Goal: Task Accomplishment & Management: Complete application form

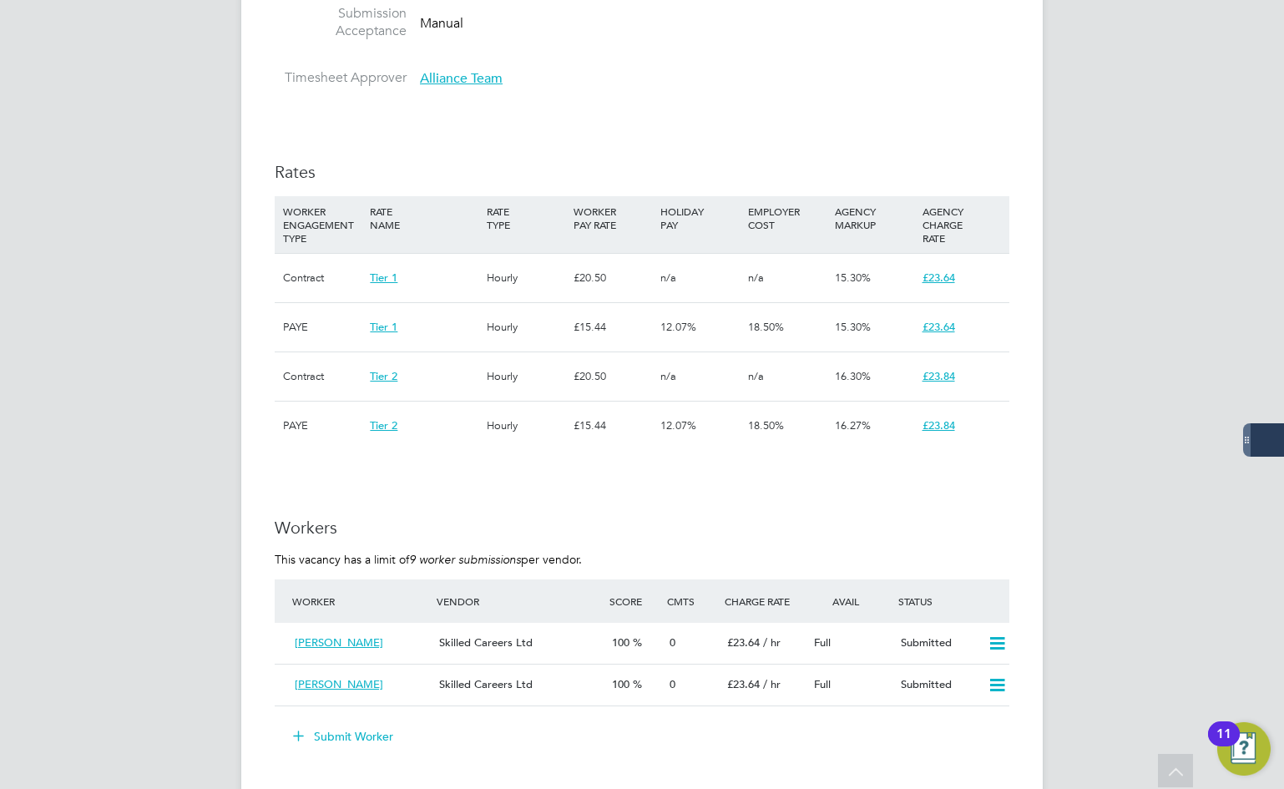
scroll to position [1252, 0]
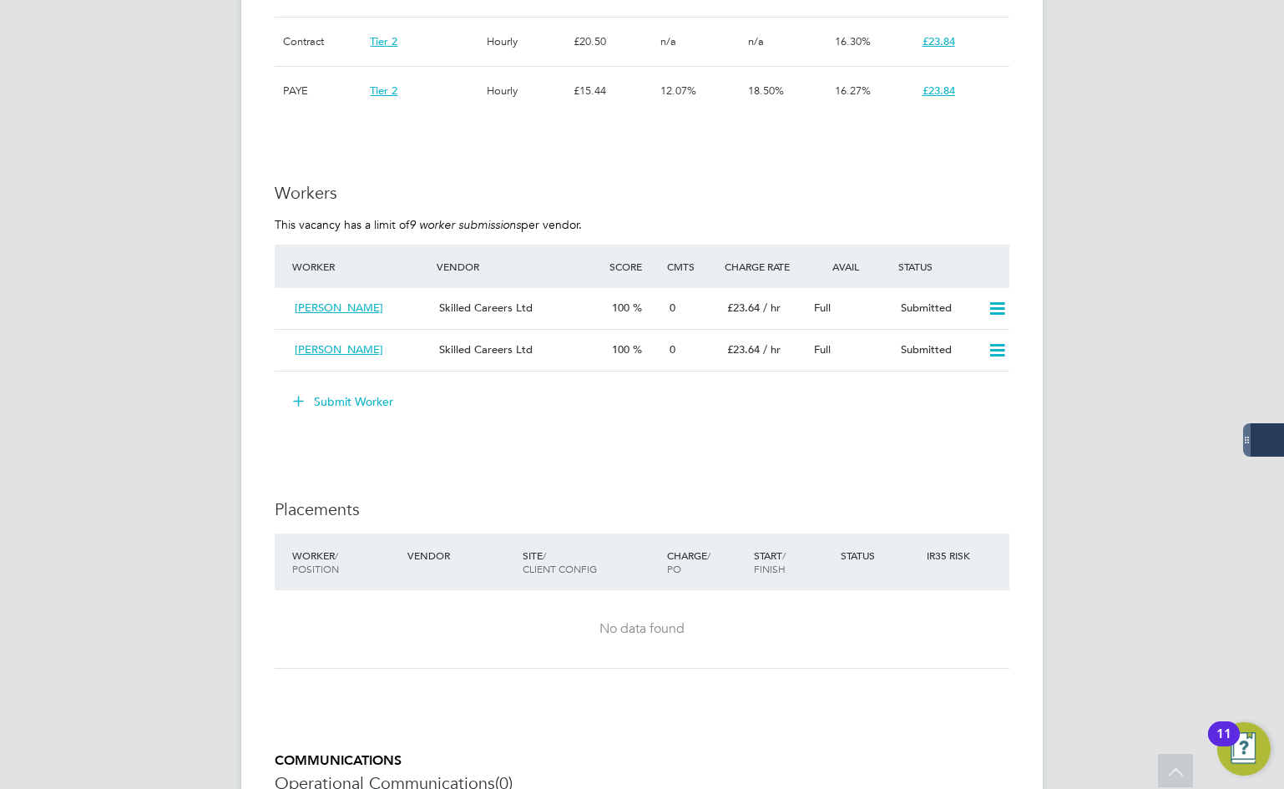
click at [368, 405] on button "Submit Worker" at bounding box center [343, 401] width 125 height 27
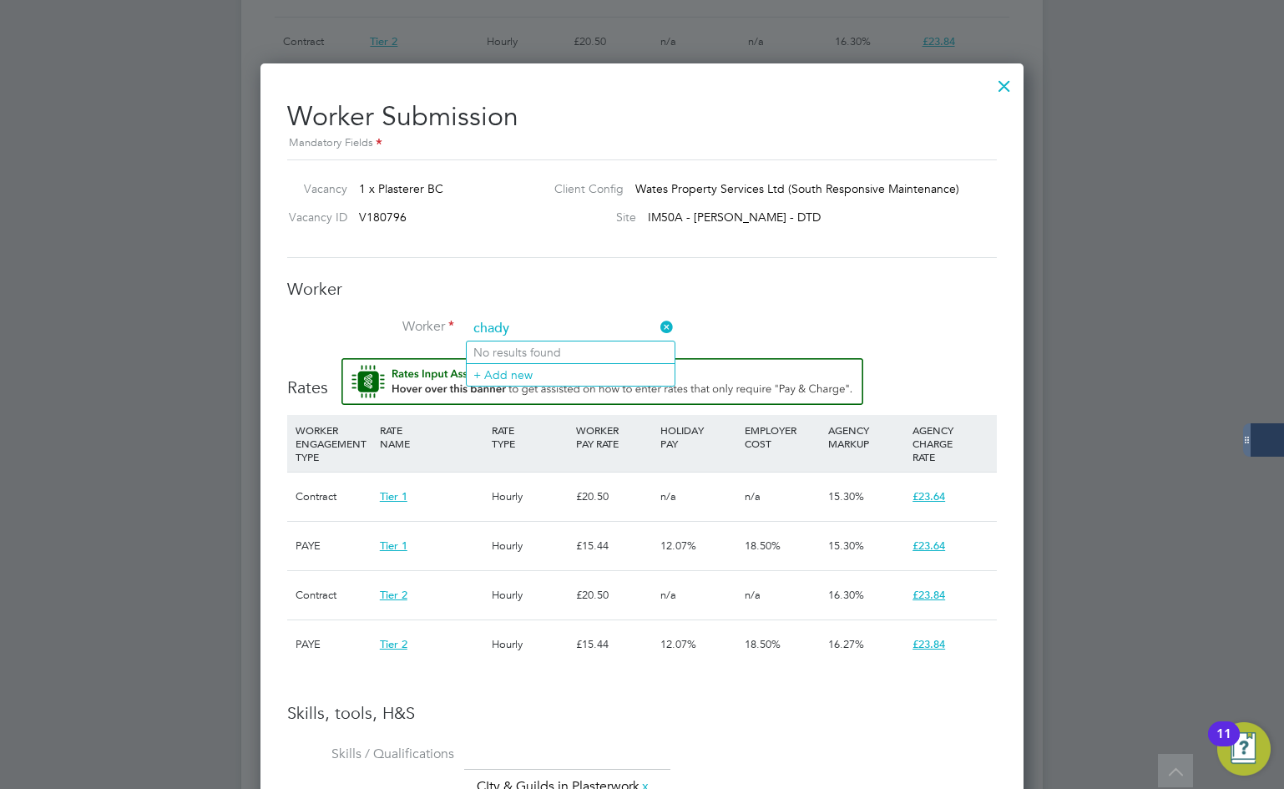
type input "chady"
click at [536, 326] on input at bounding box center [570, 328] width 206 height 25
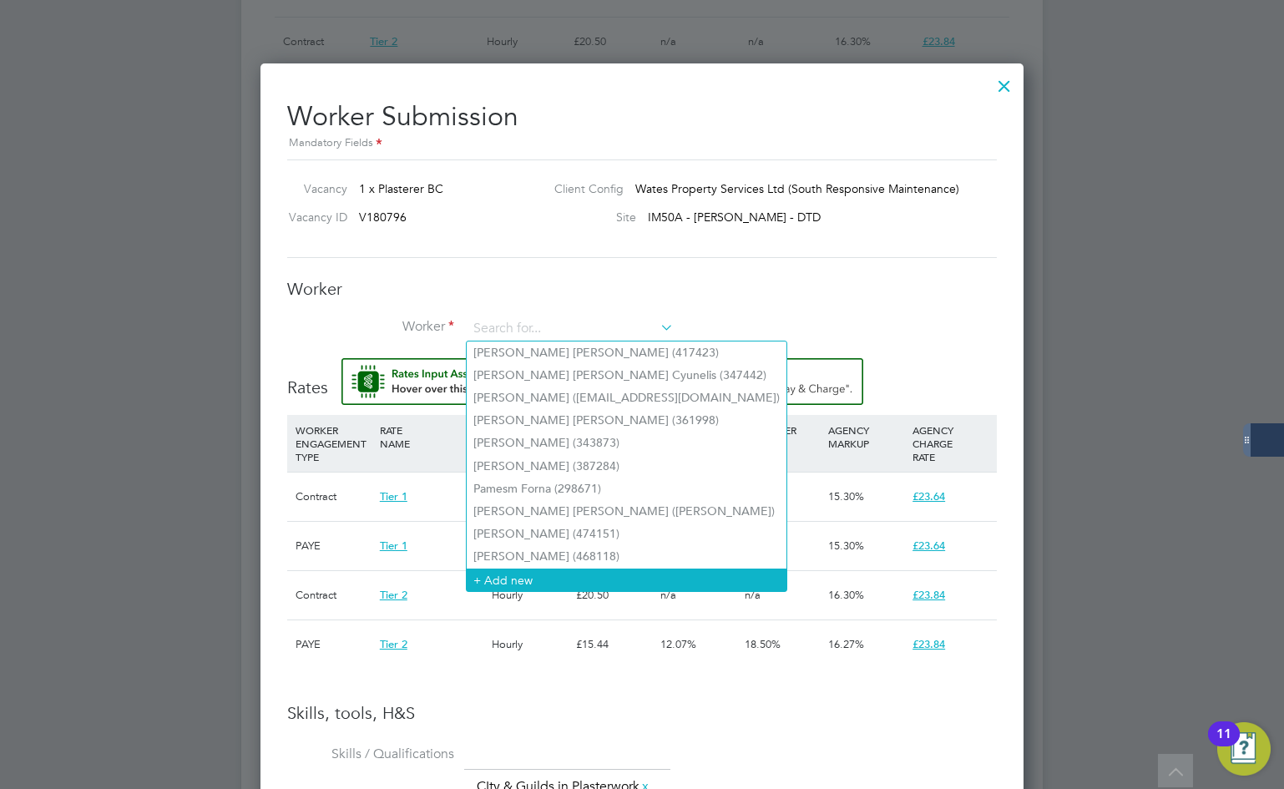
click at [524, 578] on li "+ Add new" at bounding box center [627, 579] width 320 height 23
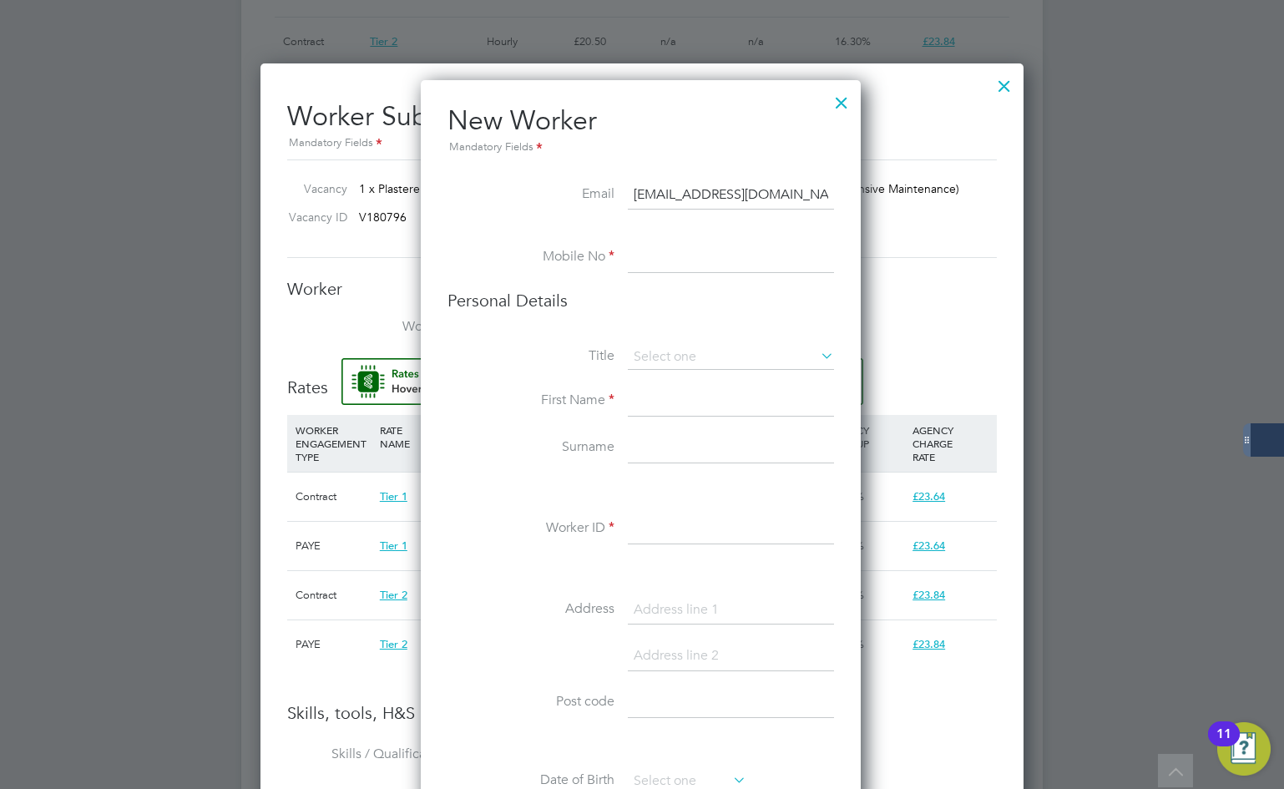
type input "slimchadyltd@gmail.com"
click at [720, 243] on input at bounding box center [731, 258] width 206 height 30
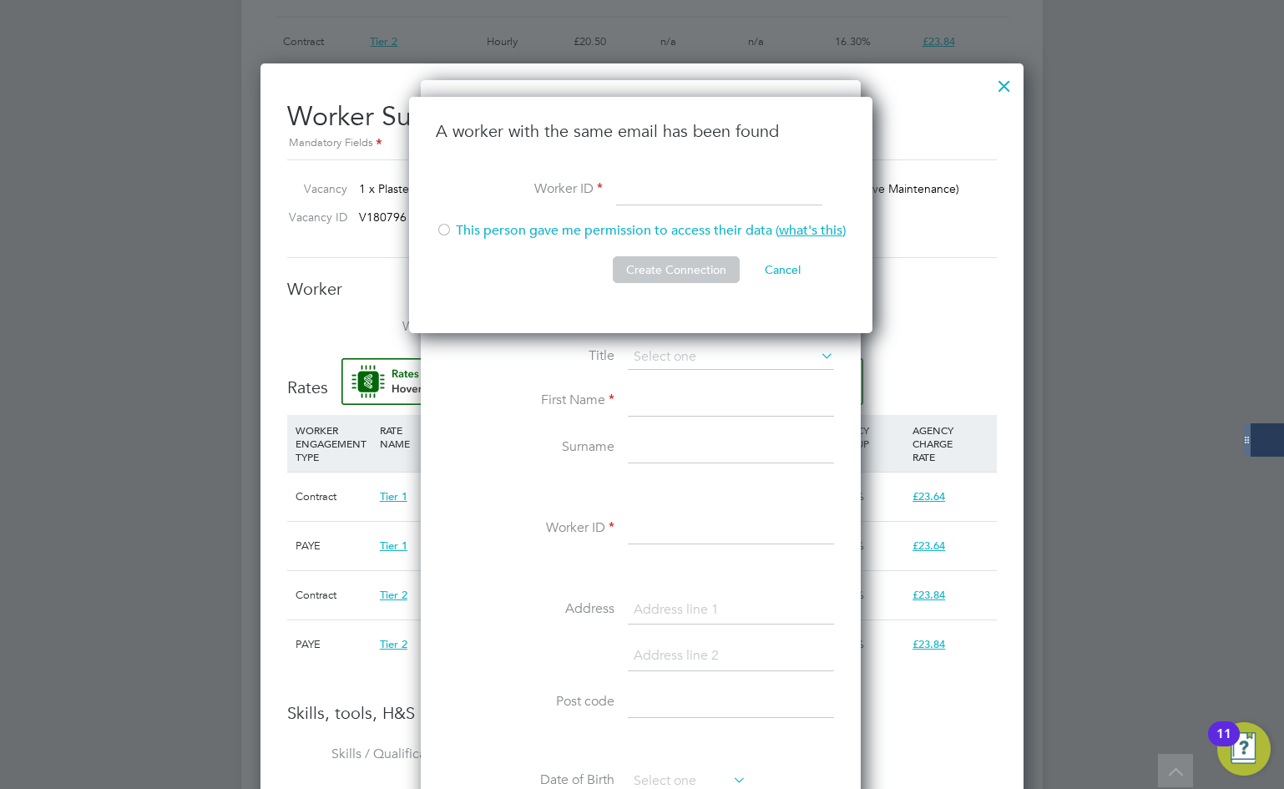
paste input "403828"
type input "403828"
click at [448, 230] on div at bounding box center [444, 231] width 17 height 17
click at [724, 259] on button "Create Connection" at bounding box center [676, 269] width 127 height 27
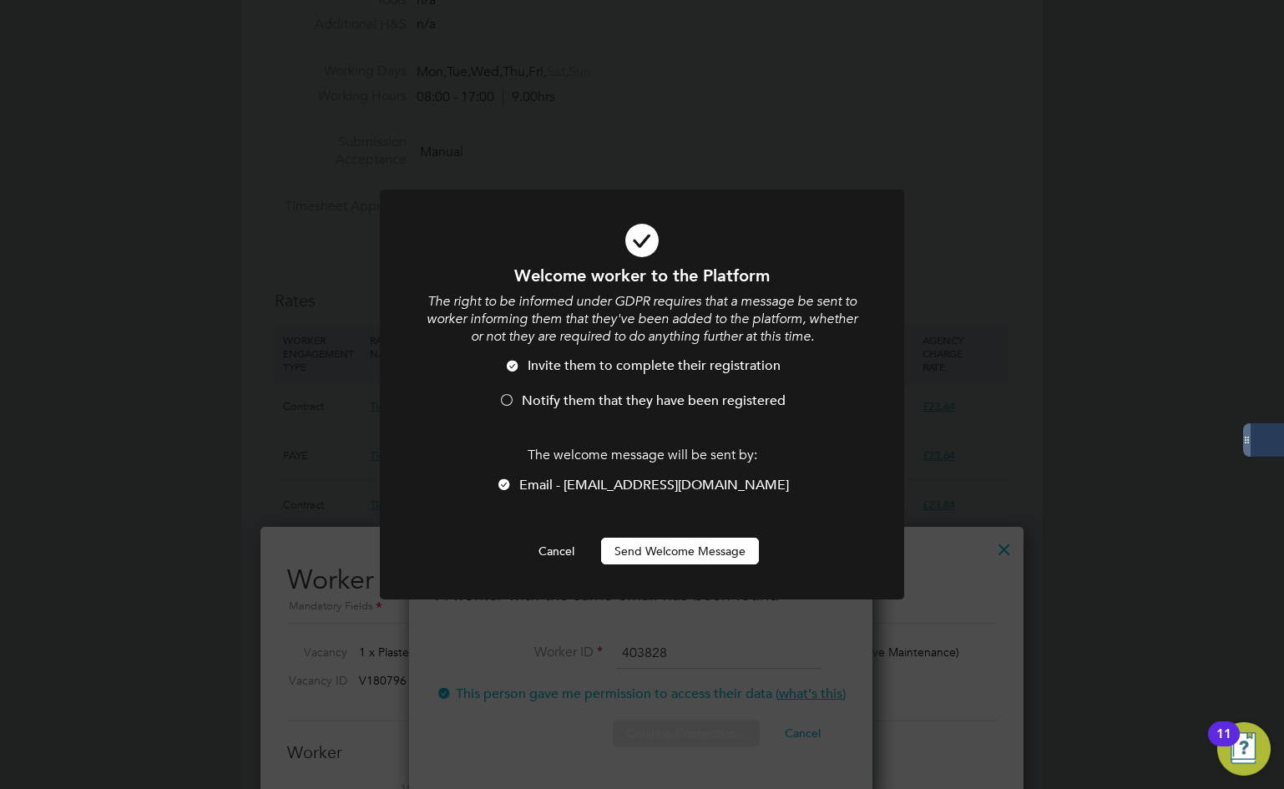
click at [676, 550] on button "Send Welcome Message" at bounding box center [680, 551] width 158 height 27
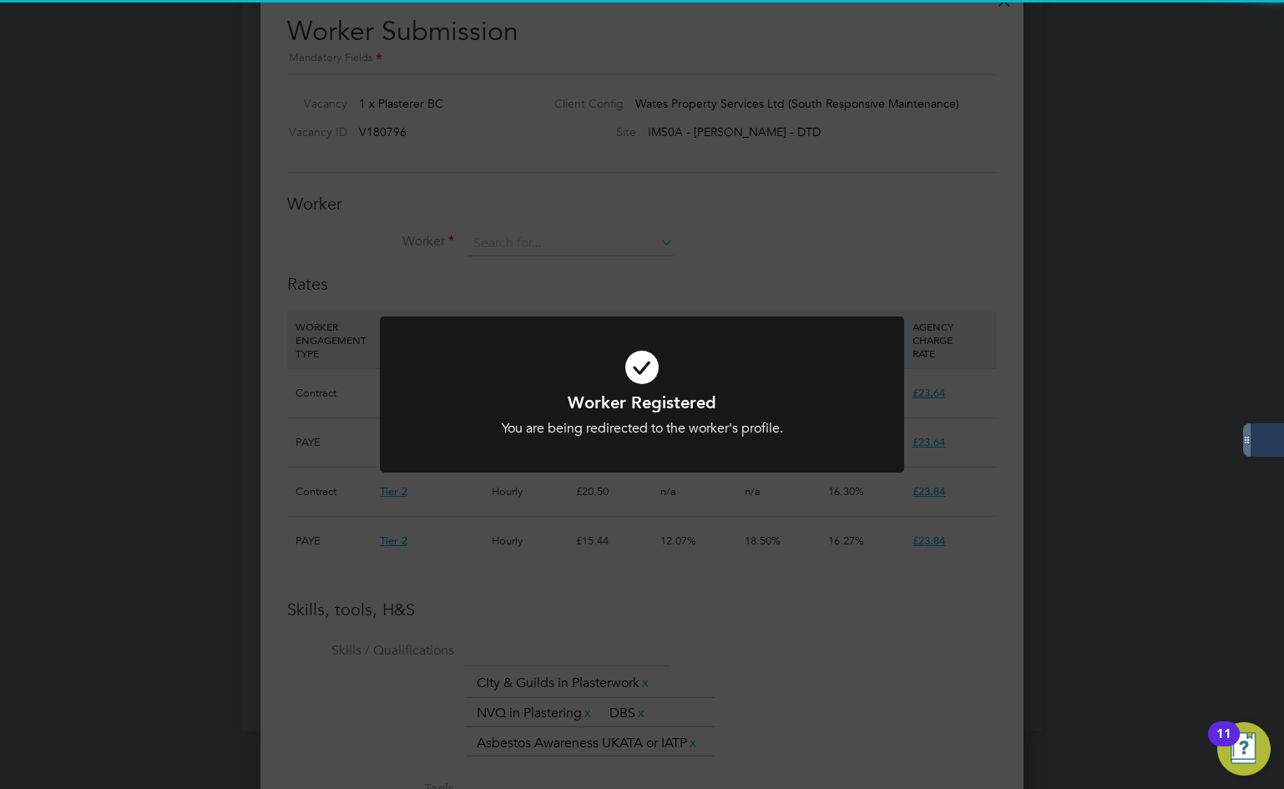
scroll to position [1419, 0]
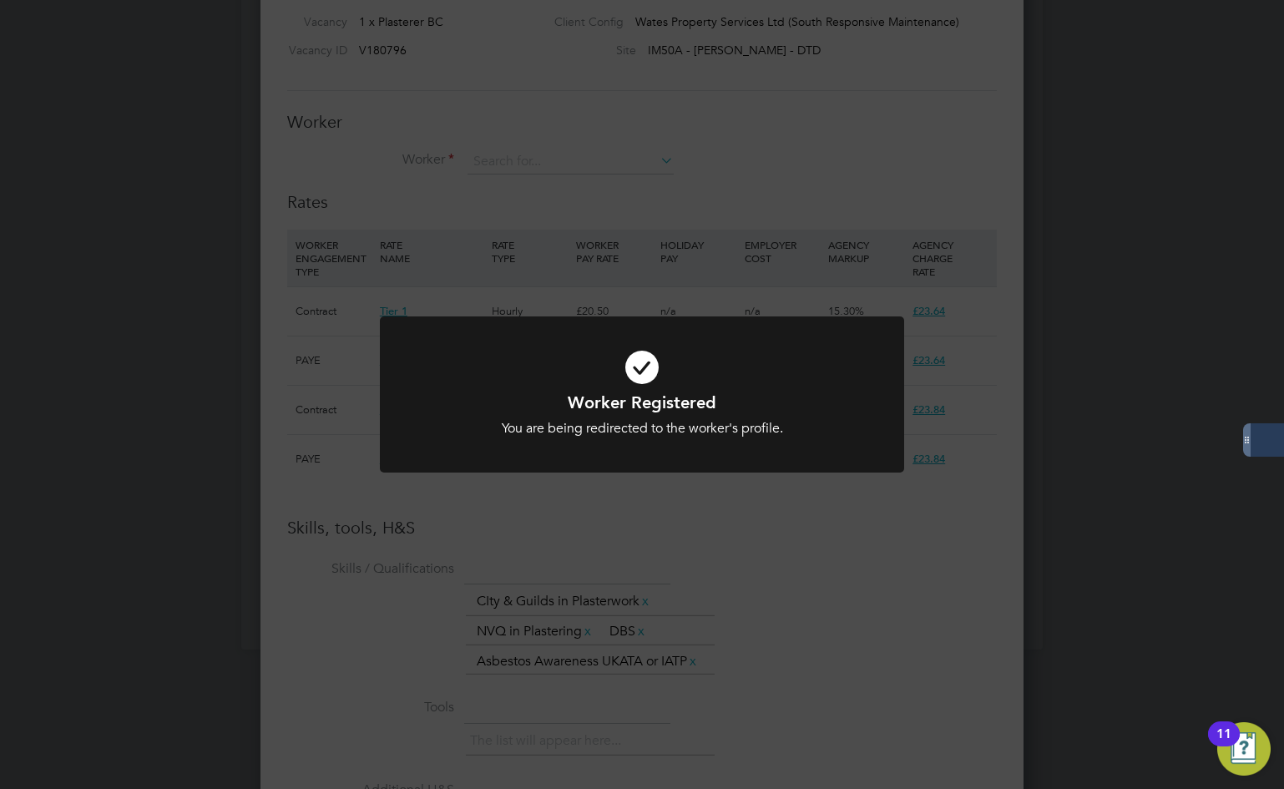
click at [619, 187] on div "Worker Registered You are being redirected to the worker's profile. Cancel Okay" at bounding box center [642, 394] width 1284 height 789
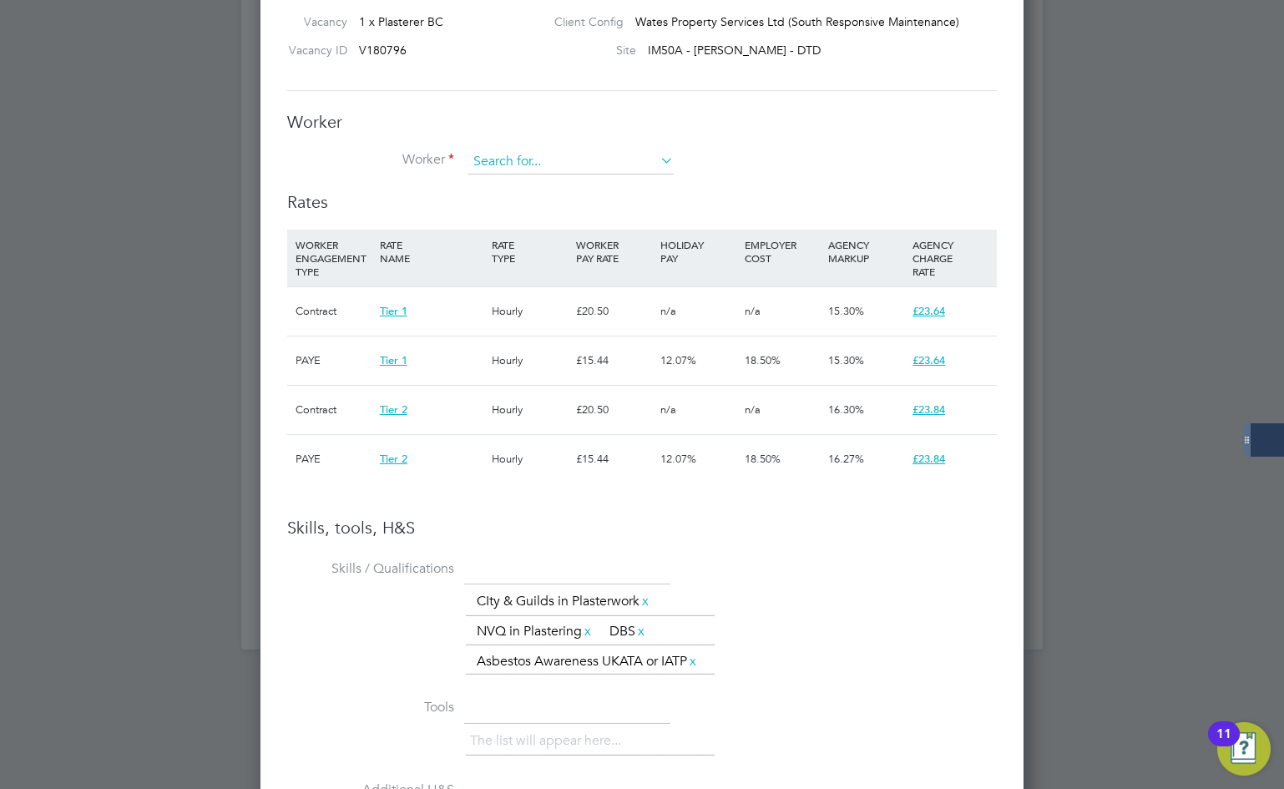
click at [571, 154] on input at bounding box center [570, 161] width 206 height 25
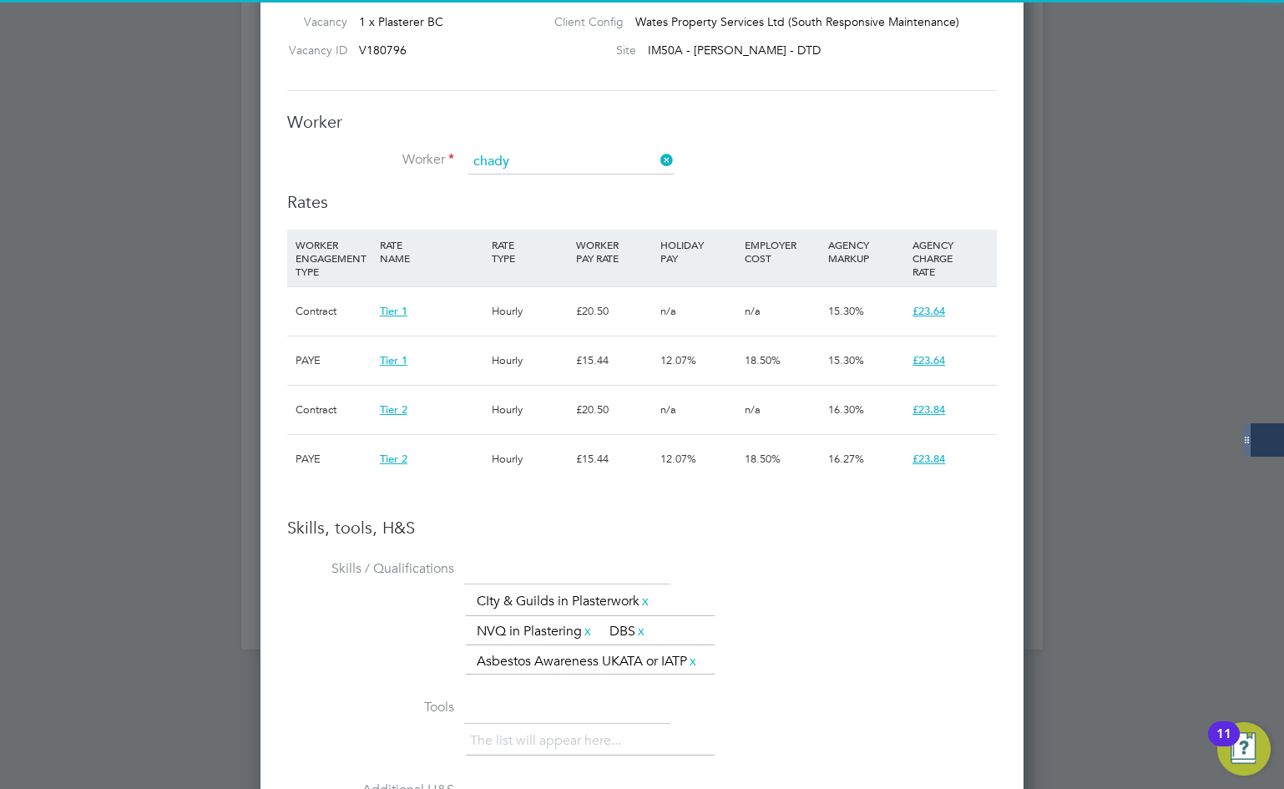
click at [575, 178] on li "Chady El Gmal (403828)" at bounding box center [571, 185] width 208 height 23
type input "Chady El Gmal (403828)"
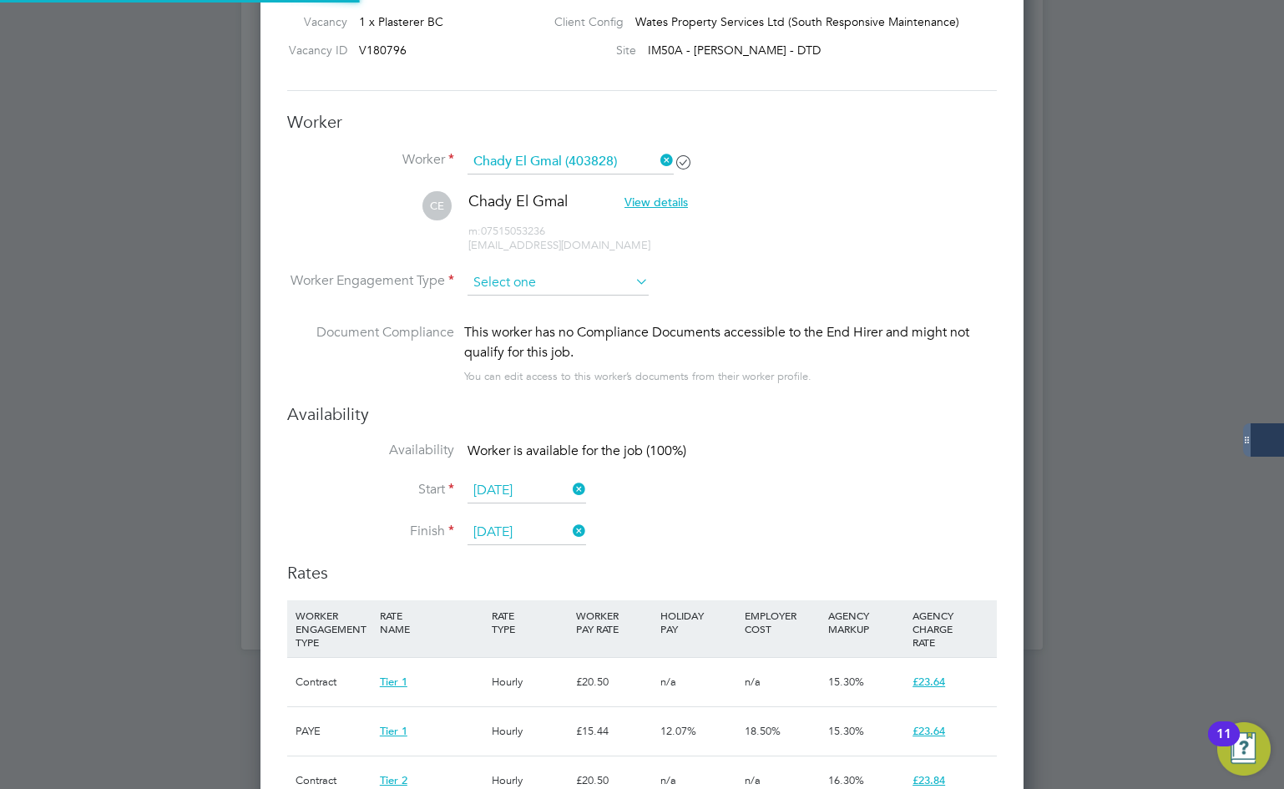
scroll to position [1647, 764]
click at [539, 286] on input at bounding box center [557, 282] width 181 height 25
click at [547, 311] on li "Contract" at bounding box center [558, 307] width 183 height 22
type input "Contract"
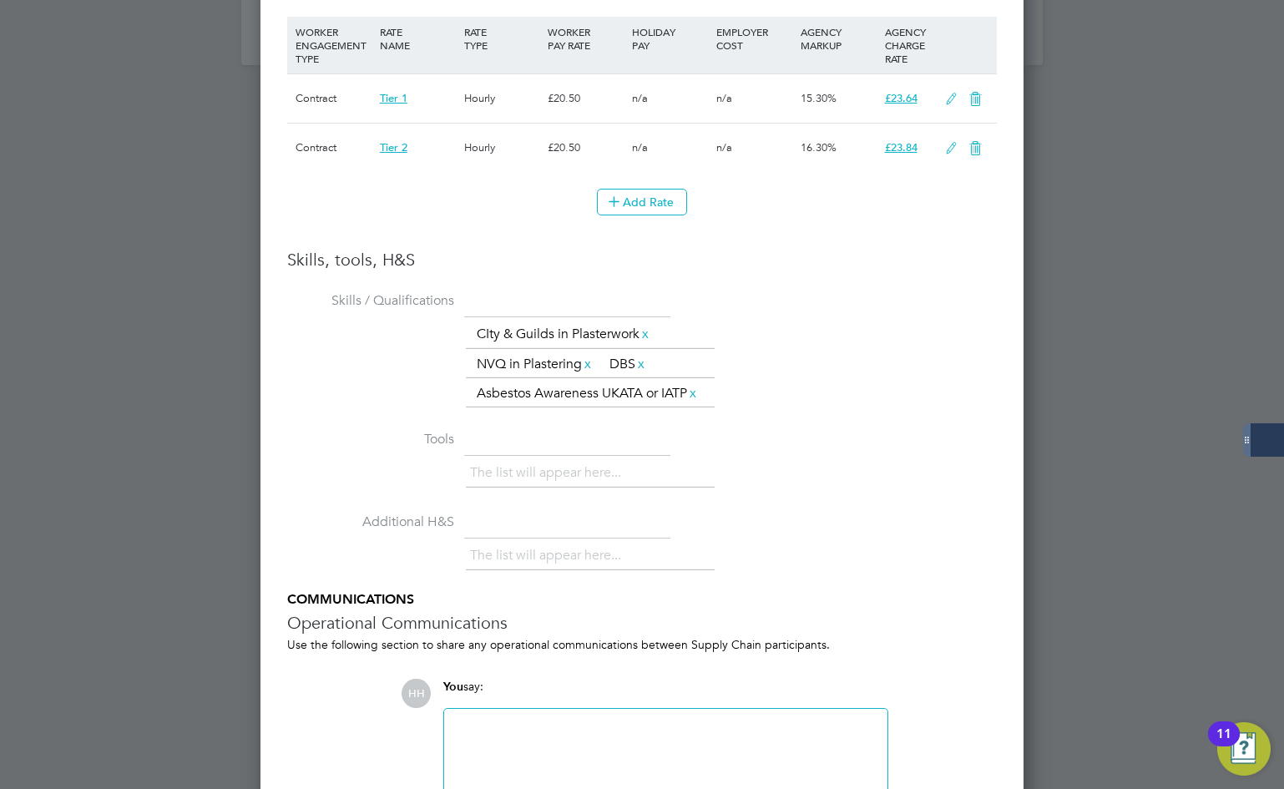
scroll to position [2118, 0]
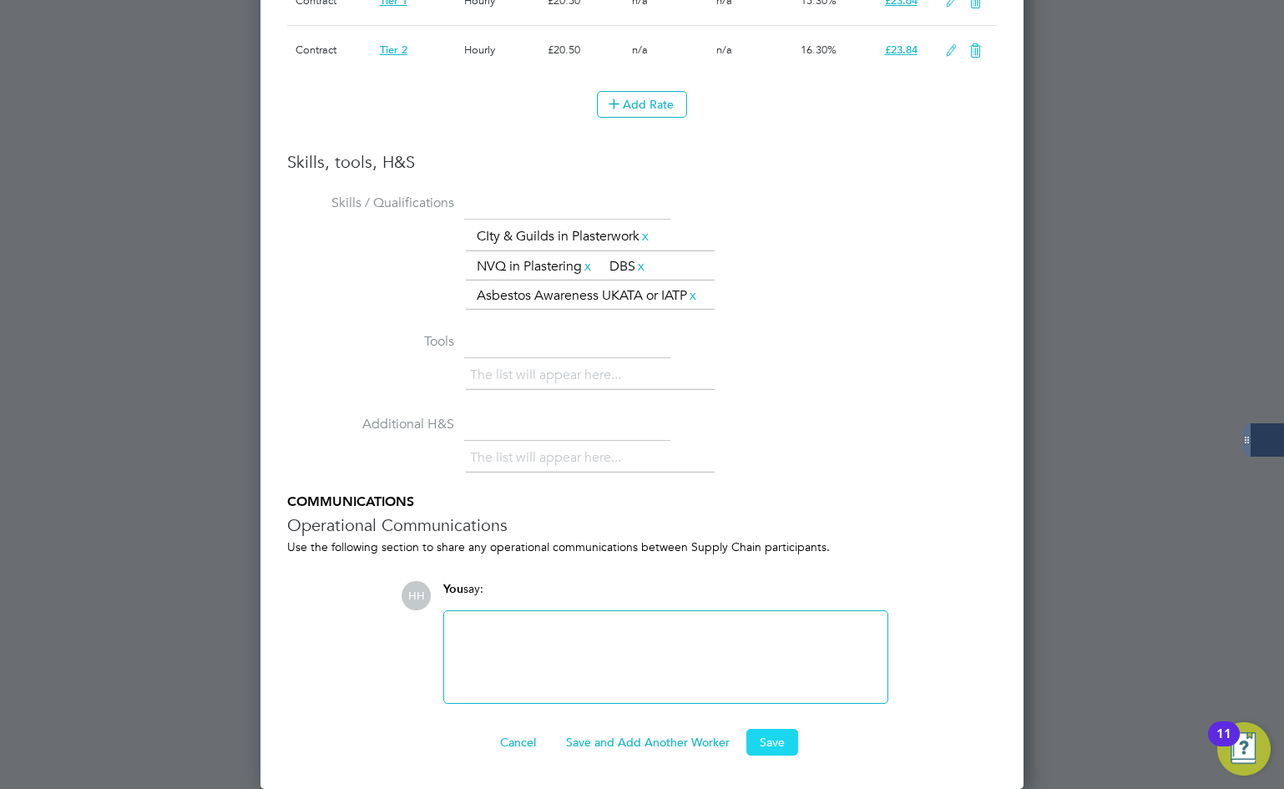
click at [762, 739] on button "Save" at bounding box center [772, 742] width 52 height 27
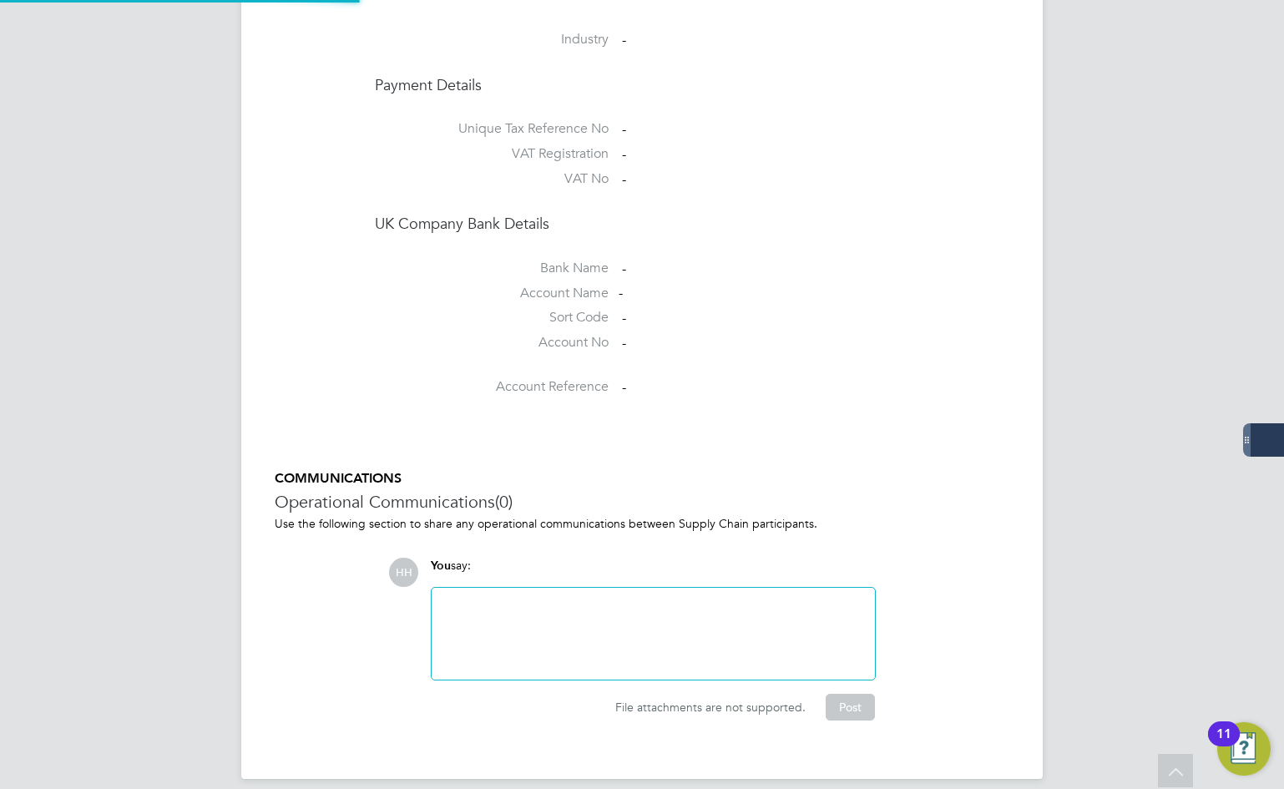
scroll to position [1252, 0]
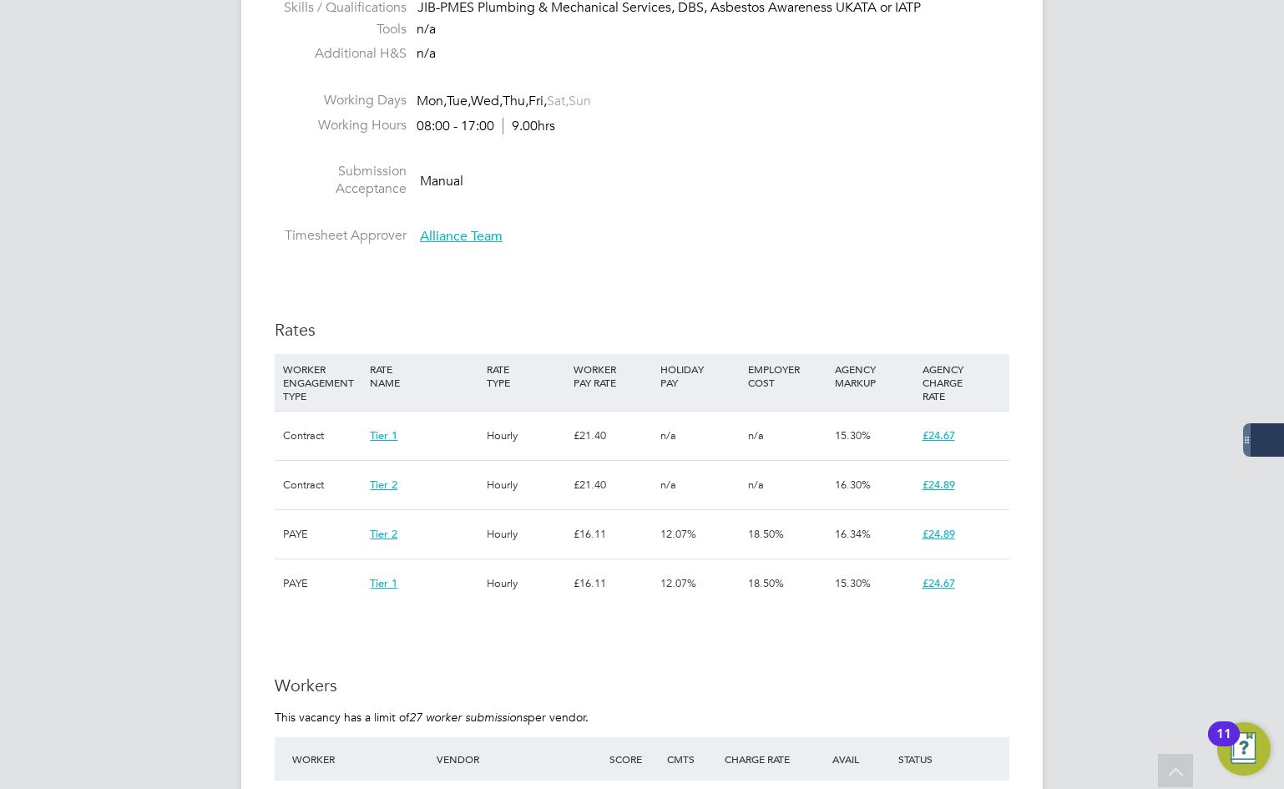
scroll to position [1002, 0]
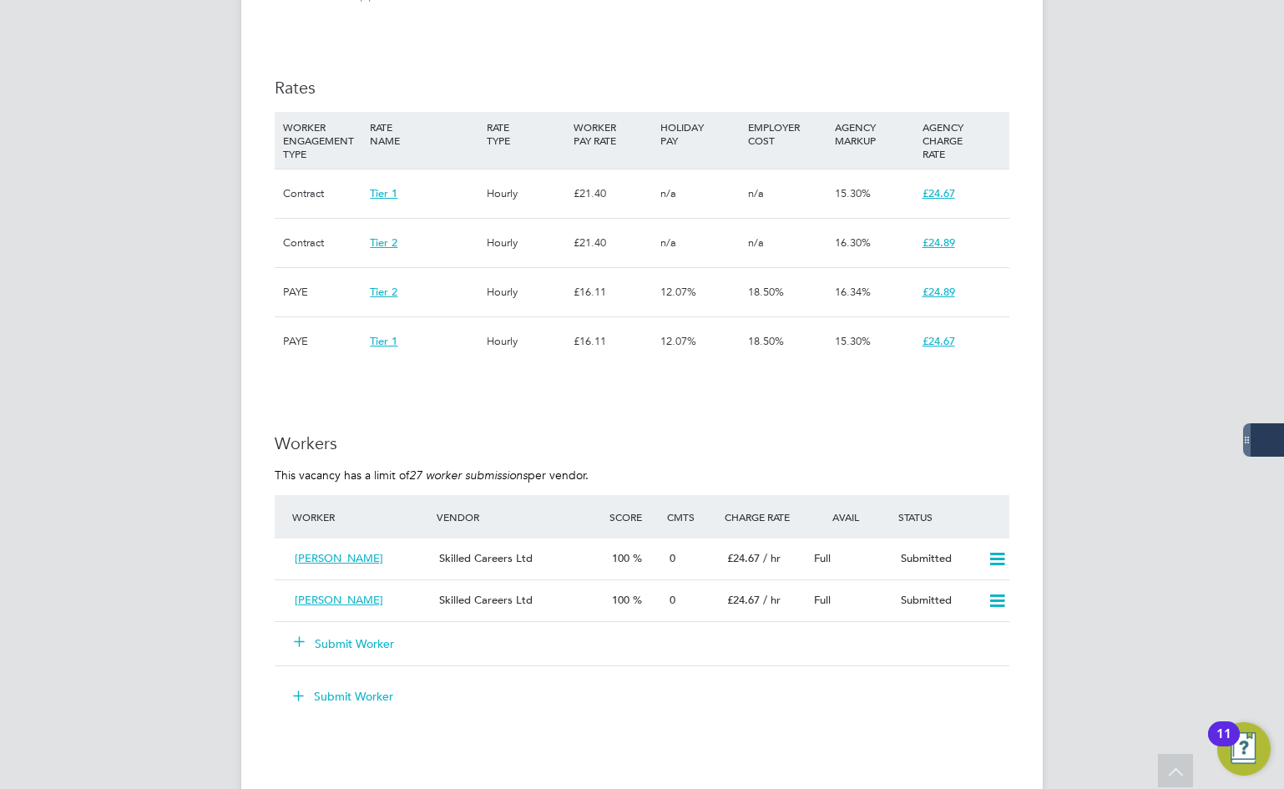
click at [351, 645] on button "Submit Worker" at bounding box center [345, 643] width 100 height 17
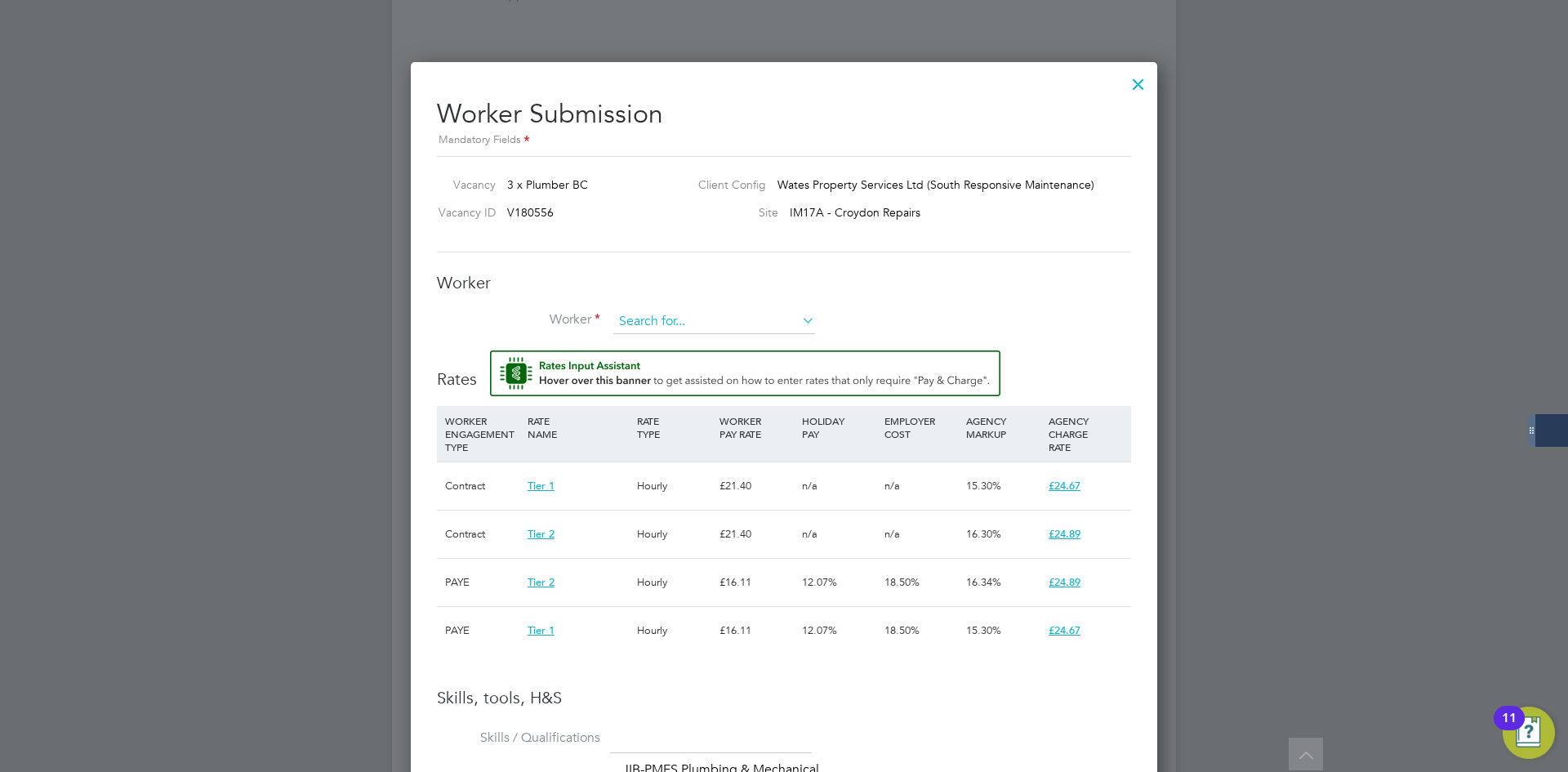
click at [665, 315] on input at bounding box center [714, 321] width 202 height 24
click at [674, 346] on li "Draven Sc [PERSON_NAME] (460854)" at bounding box center [717, 344] width 210 height 23
type input "[PERSON_NAME] (460854)"
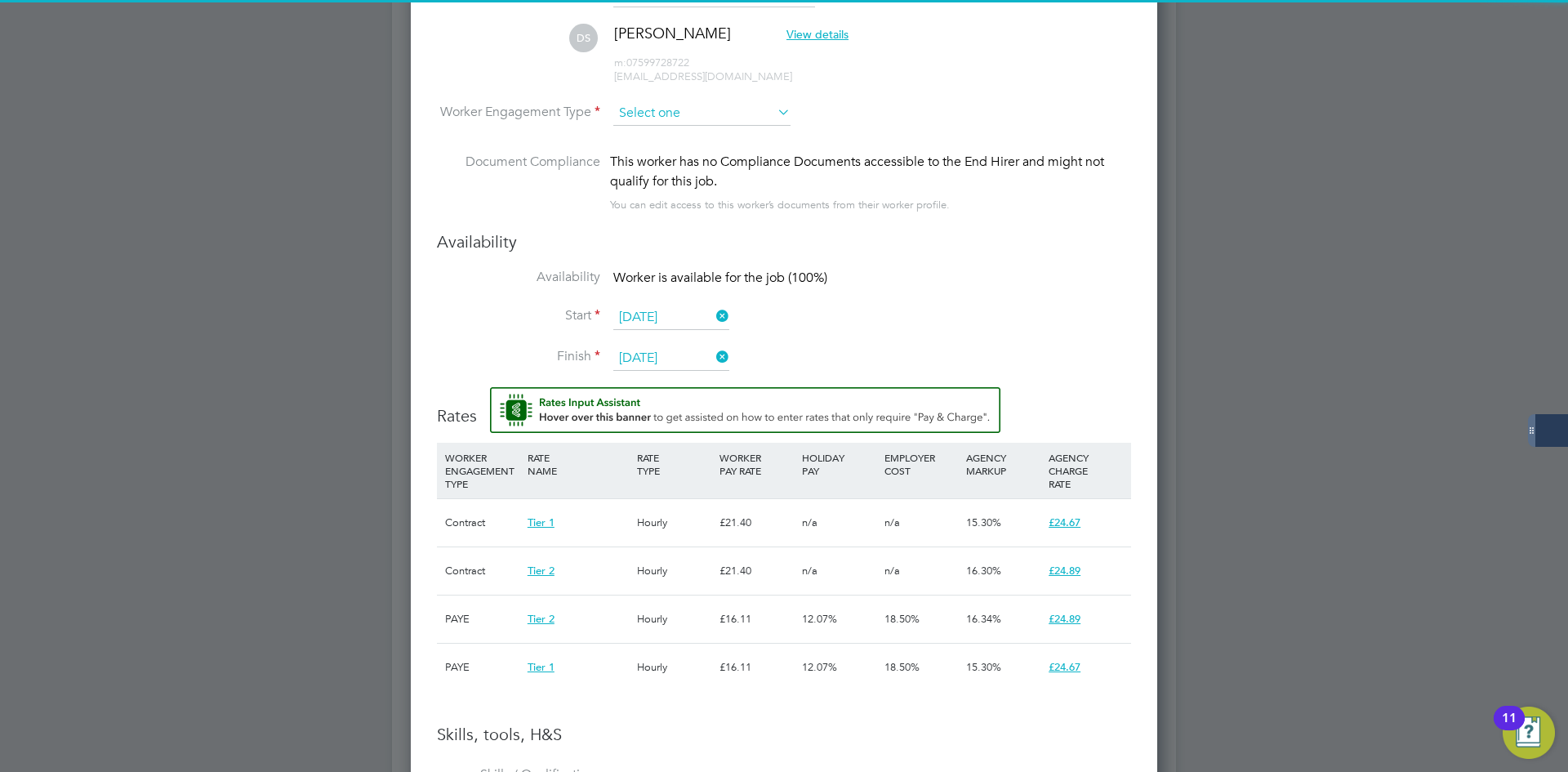
click at [701, 114] on input at bounding box center [701, 114] width 177 height 24
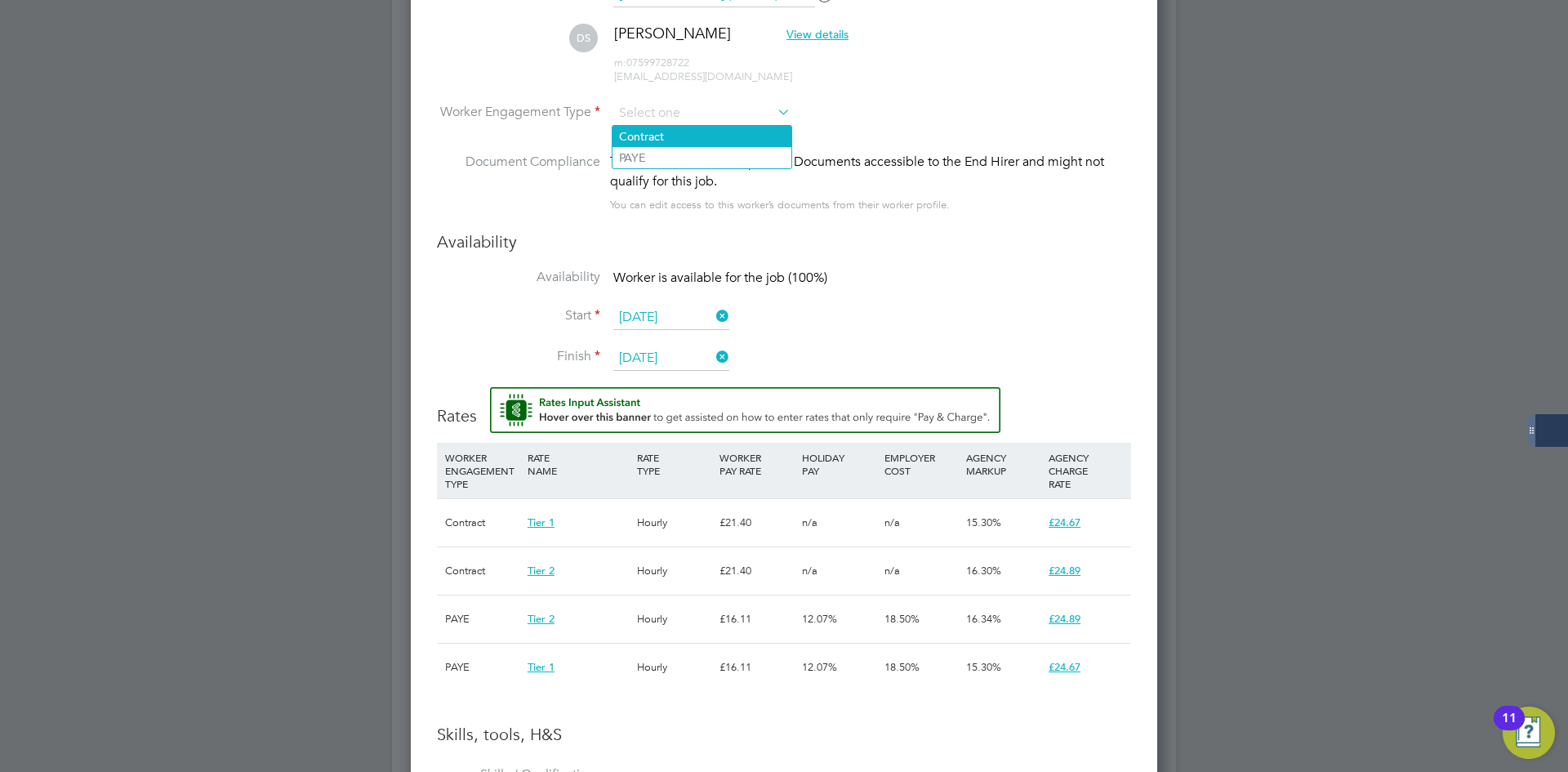
click at [696, 136] on li "Contract" at bounding box center [701, 137] width 179 height 22
type input "Contract"
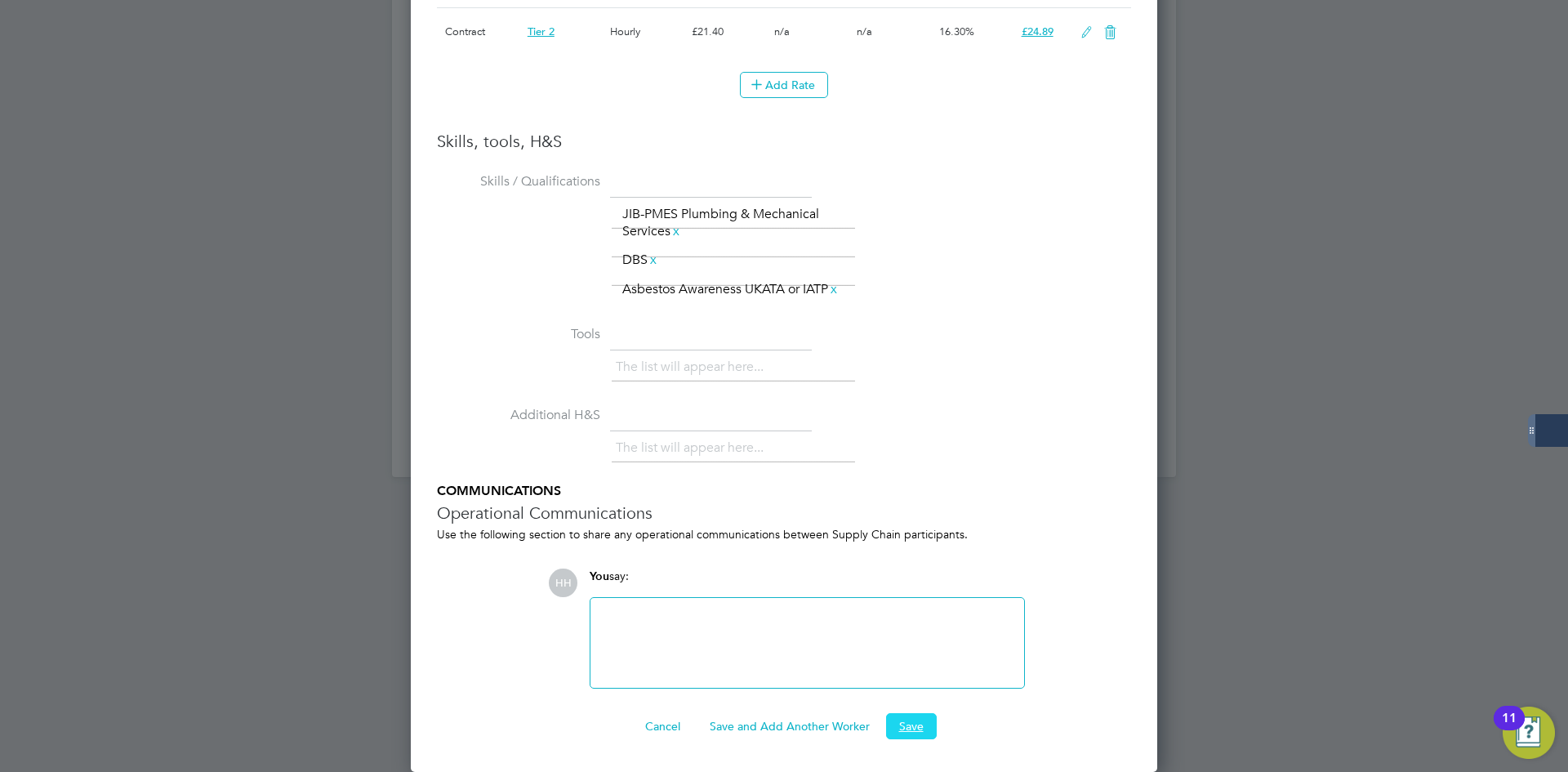
click at [911, 725] on button "Save" at bounding box center [912, 726] width 51 height 26
